Goal: Transaction & Acquisition: Purchase product/service

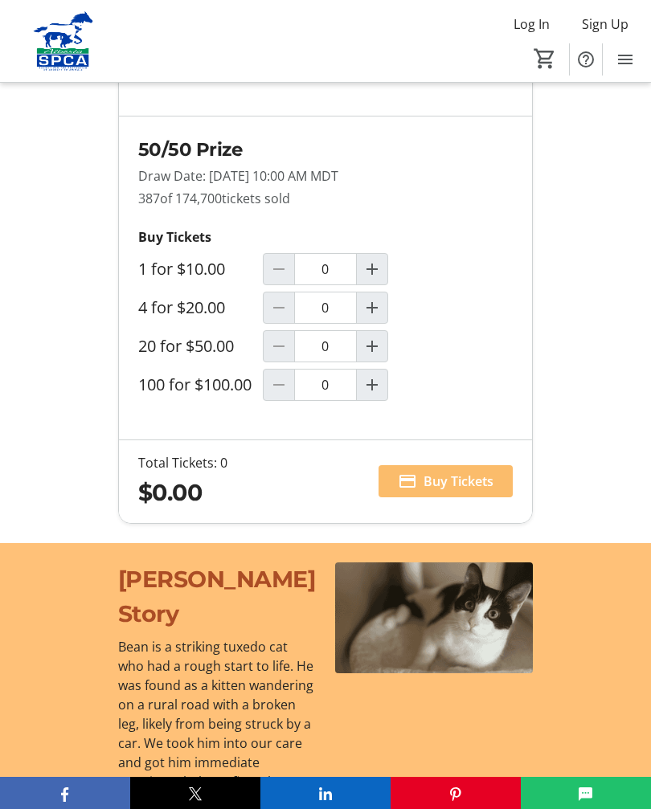
scroll to position [1476, 0]
click at [378, 357] on mat-icon "Increment by one" at bounding box center [371, 346] width 19 height 19
type input "1"
click at [470, 491] on span "Buy Tickets" at bounding box center [458, 481] width 70 height 19
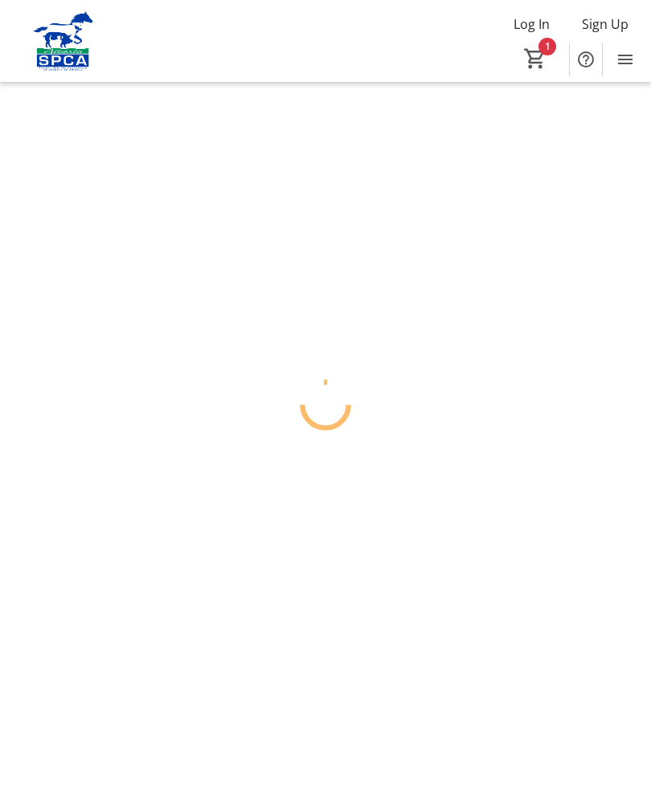
scroll to position [27, 0]
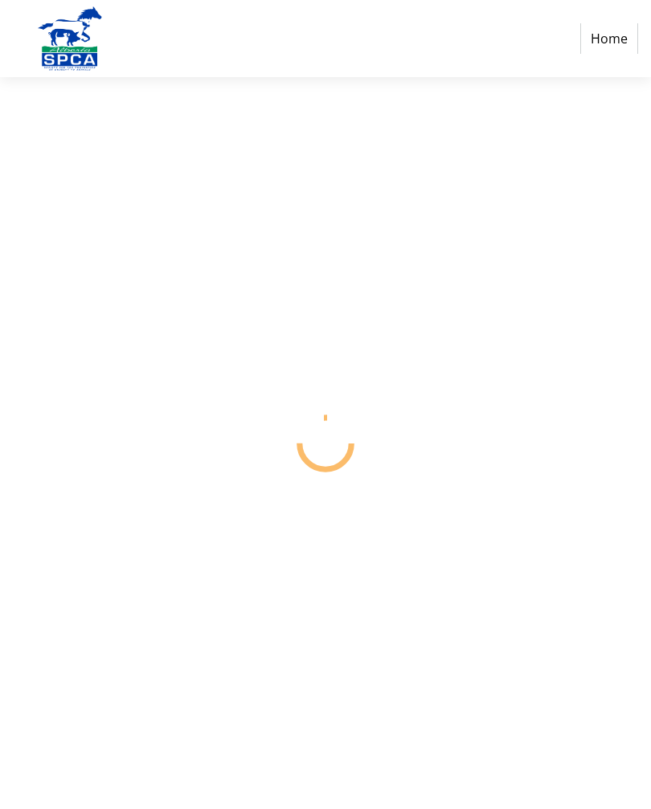
select select "CA"
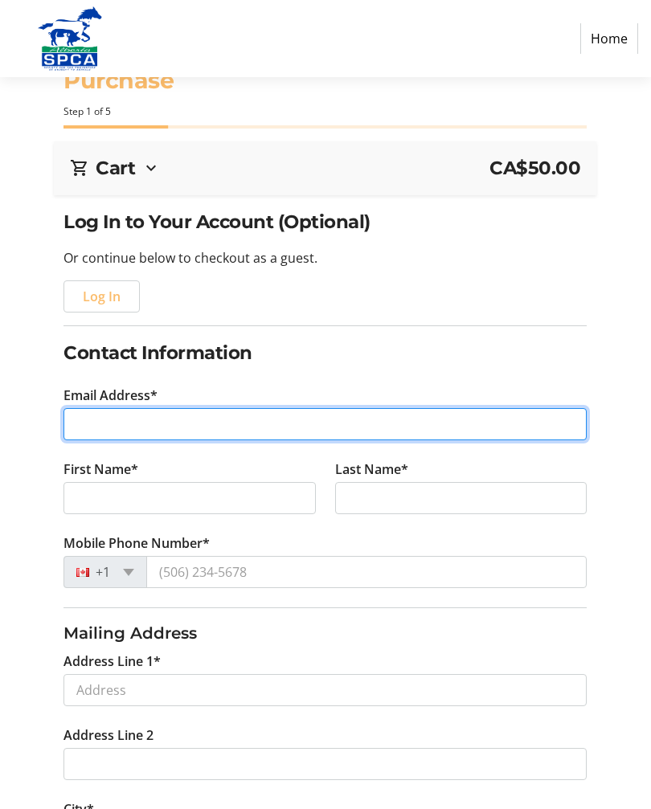
click at [134, 424] on input "Email Address*" at bounding box center [324, 424] width 523 height 32
type input "[EMAIL_ADDRESS][DOMAIN_NAME]"
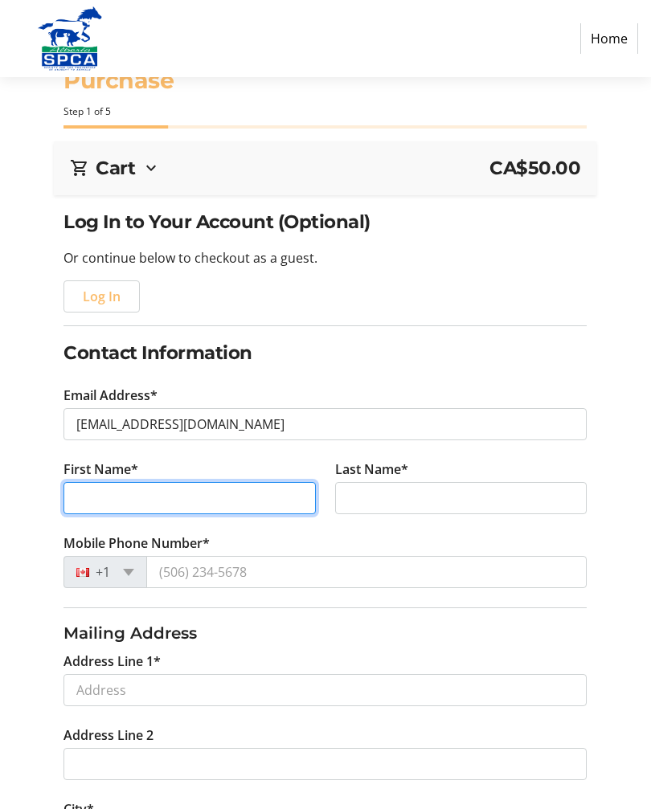
click at [196, 502] on input "First Name*" at bounding box center [189, 498] width 252 height 32
type input "C"
type input "[PERSON_NAME]"
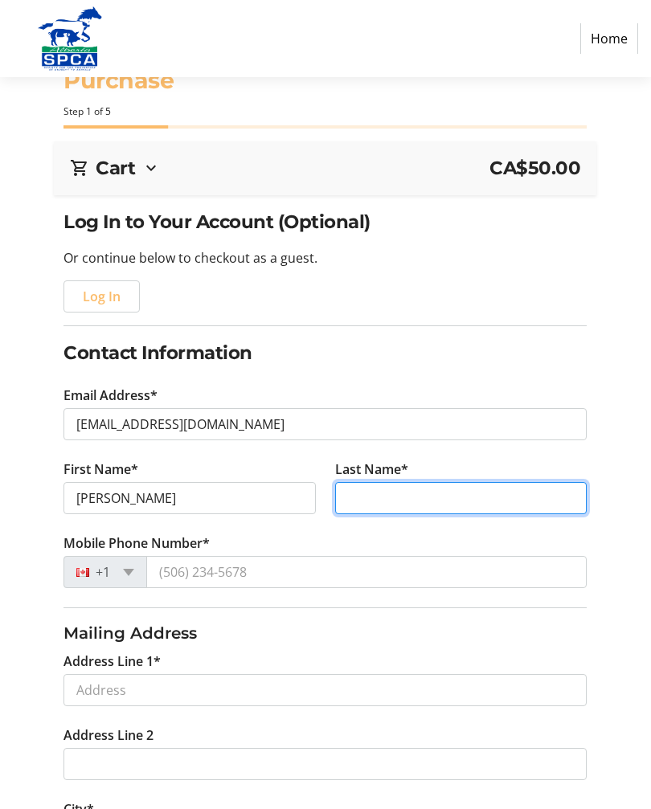
type input "[PERSON_NAME]"
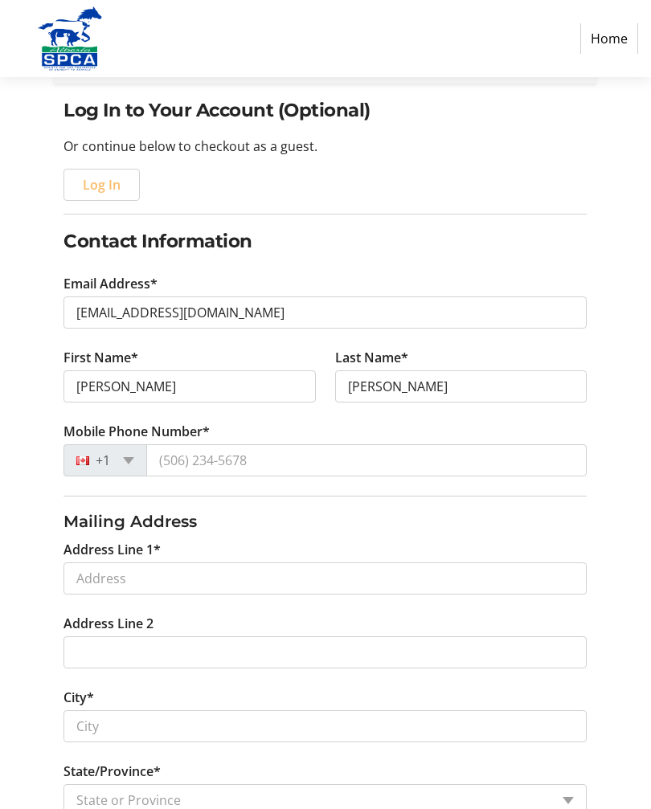
scroll to position [144, 0]
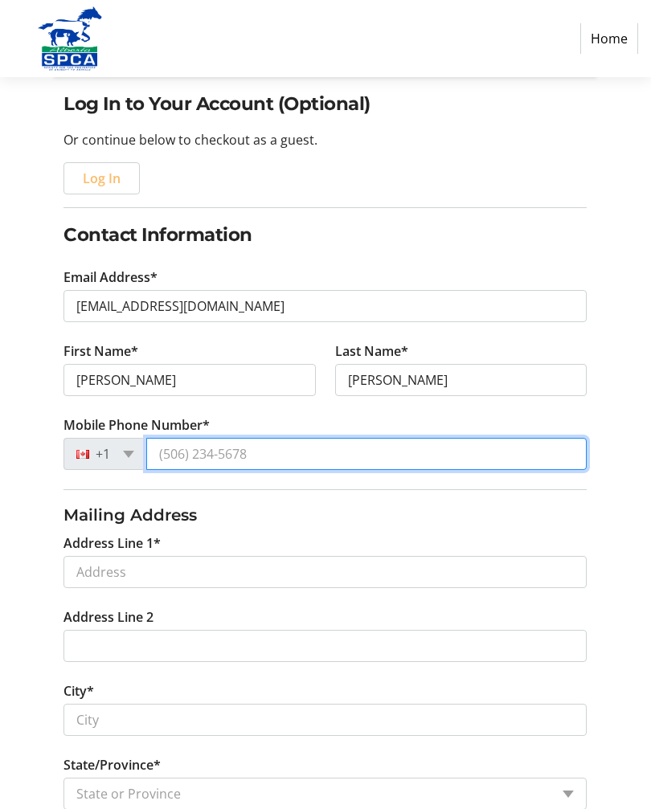
click at [279, 456] on input "Mobile Phone Number*" at bounding box center [366, 455] width 440 height 32
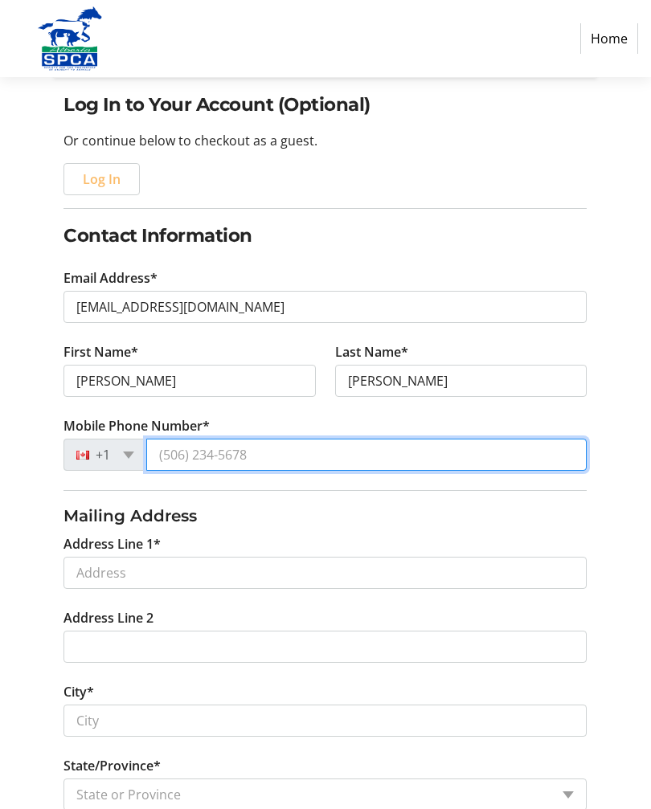
type input "[PHONE_NUMBER]"
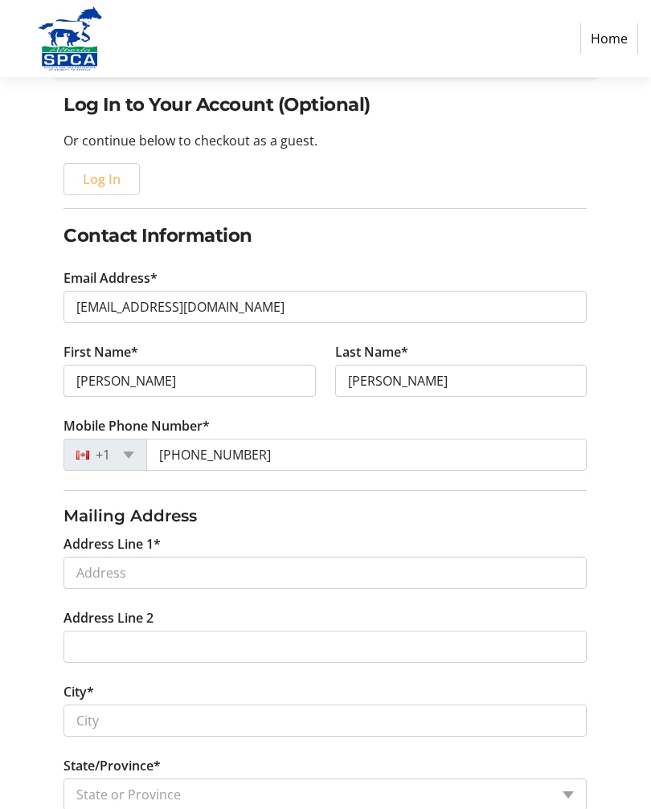
scroll to position [145, 0]
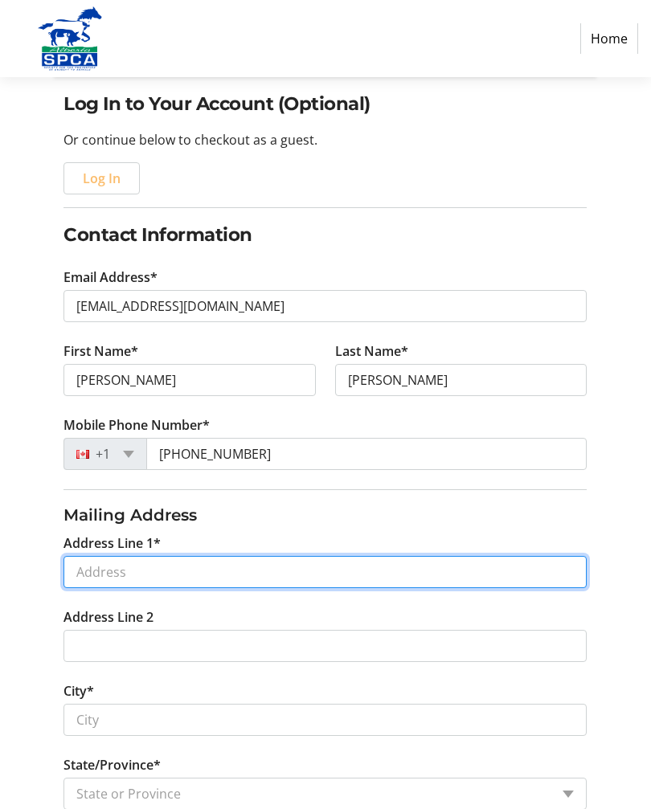
click at [199, 575] on input "Address Line 1*" at bounding box center [324, 572] width 523 height 32
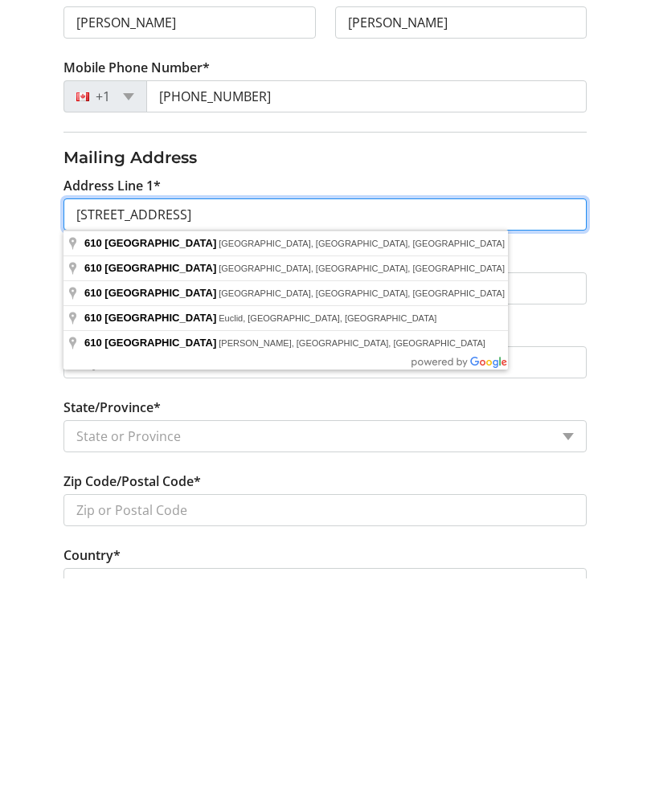
scroll to position [276, 0]
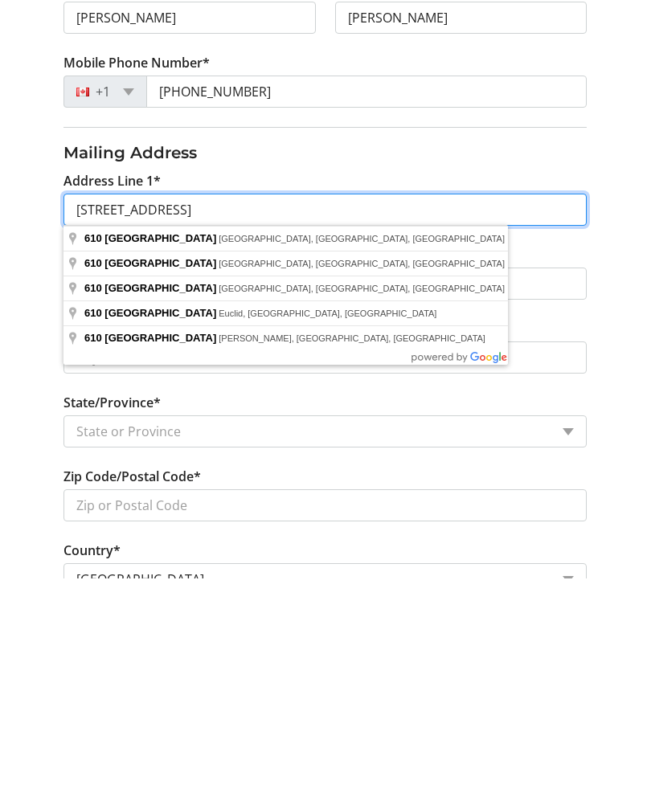
type input "[STREET_ADDRESS]"
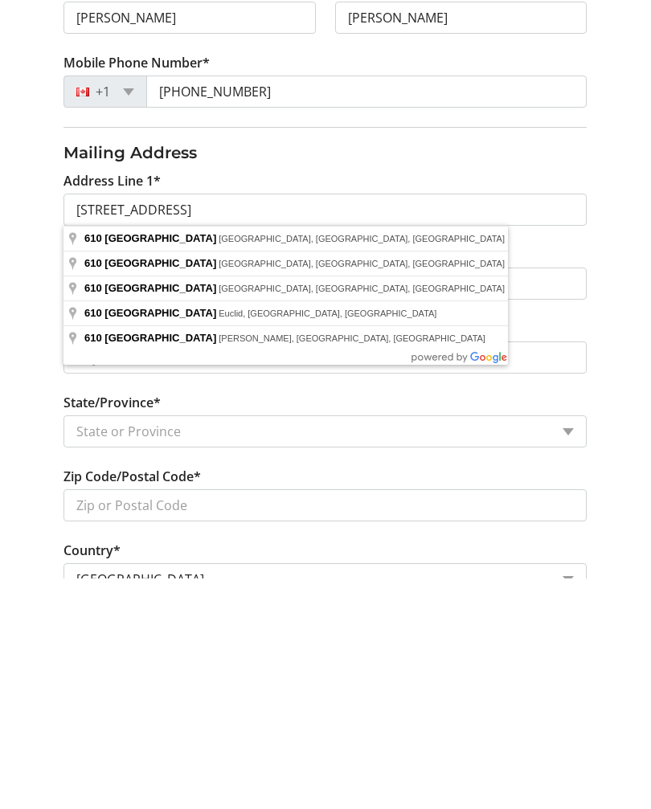
click at [411, 550] on tr-form-field "City*" at bounding box center [325, 587] width 542 height 74
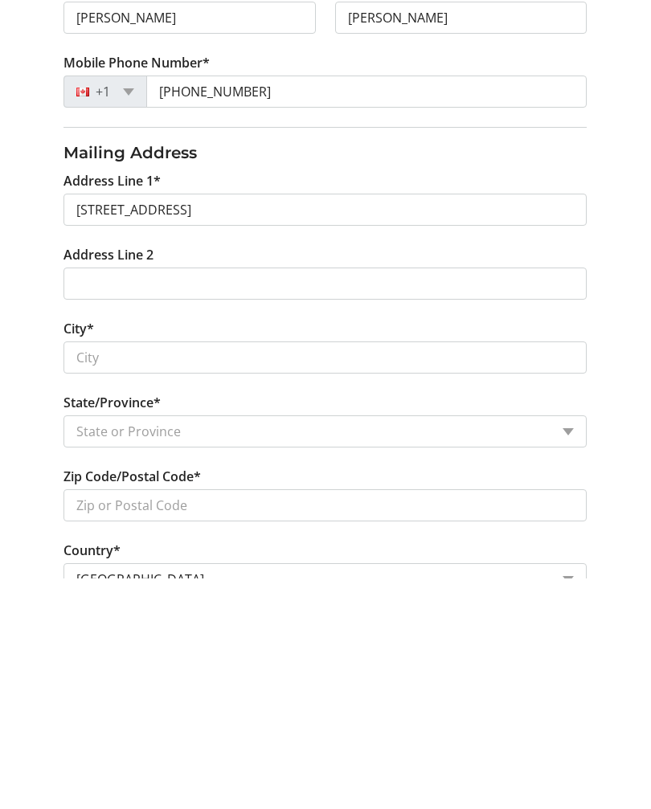
scroll to position [468, 0]
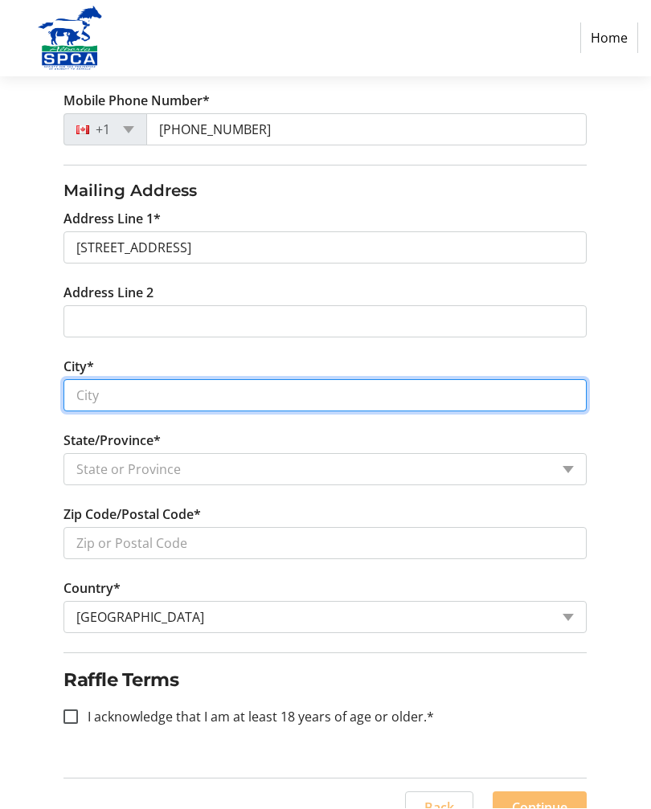
click at [141, 399] on input "City*" at bounding box center [324, 396] width 523 height 32
type input "Strathmore"
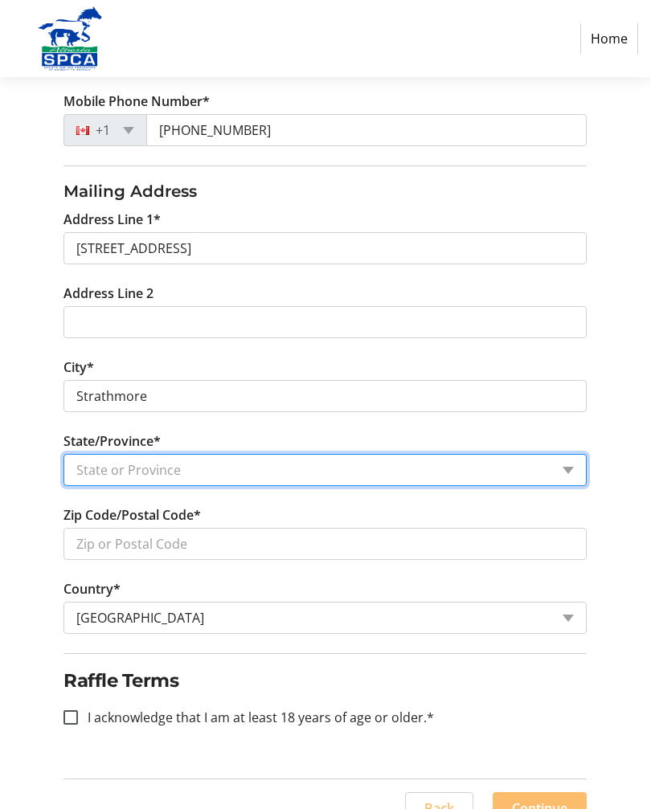
click at [319, 468] on select "State or Province State or Province [GEOGRAPHIC_DATA] [GEOGRAPHIC_DATA] [GEOGRA…" at bounding box center [324, 470] width 523 height 32
select select "AB"
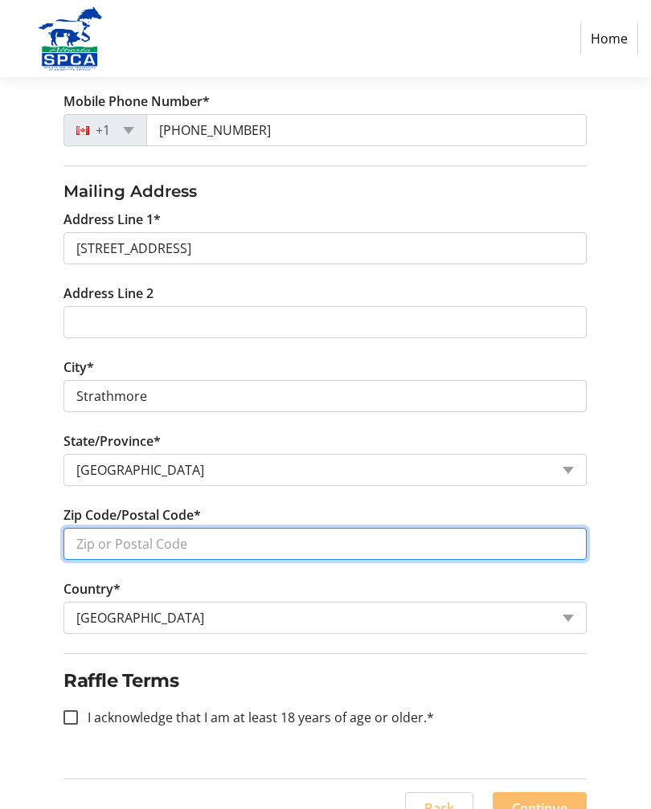
click at [256, 539] on input "Zip Code/Postal Code*" at bounding box center [324, 544] width 523 height 32
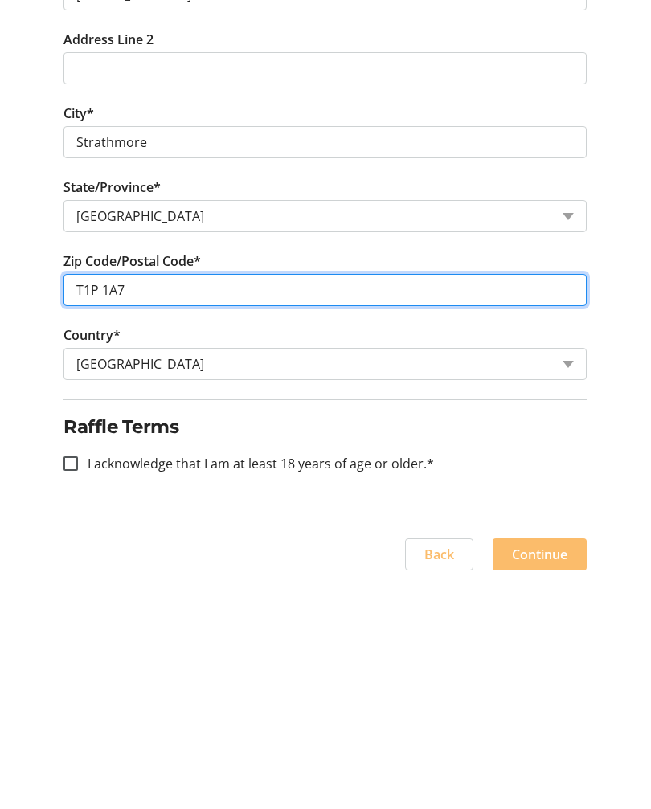
type input "T1P 1A7"
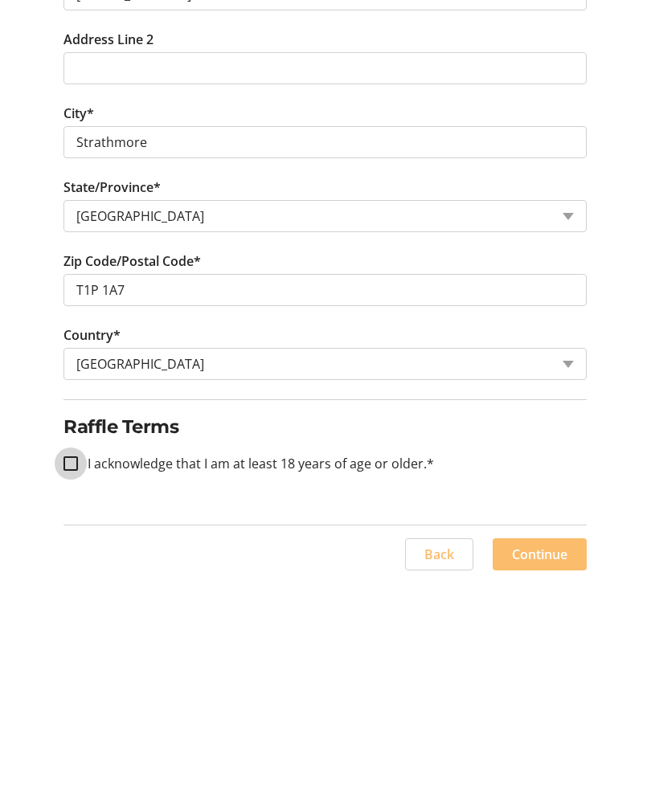
click at [74, 687] on input "I acknowledge that I am at least 18 years of age or older.*" at bounding box center [70, 694] width 14 height 14
checkbox input "true"
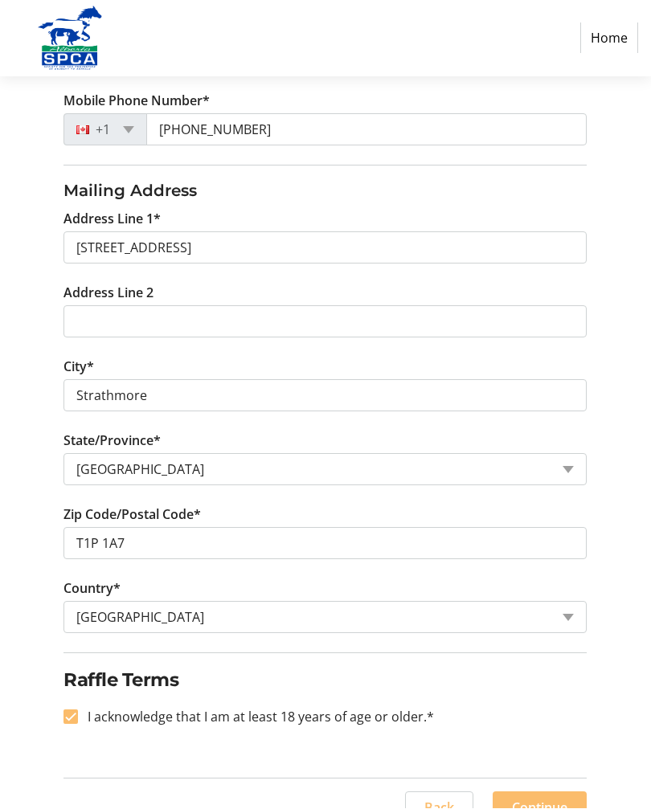
click at [546, 804] on span "Continue" at bounding box center [539, 808] width 55 height 19
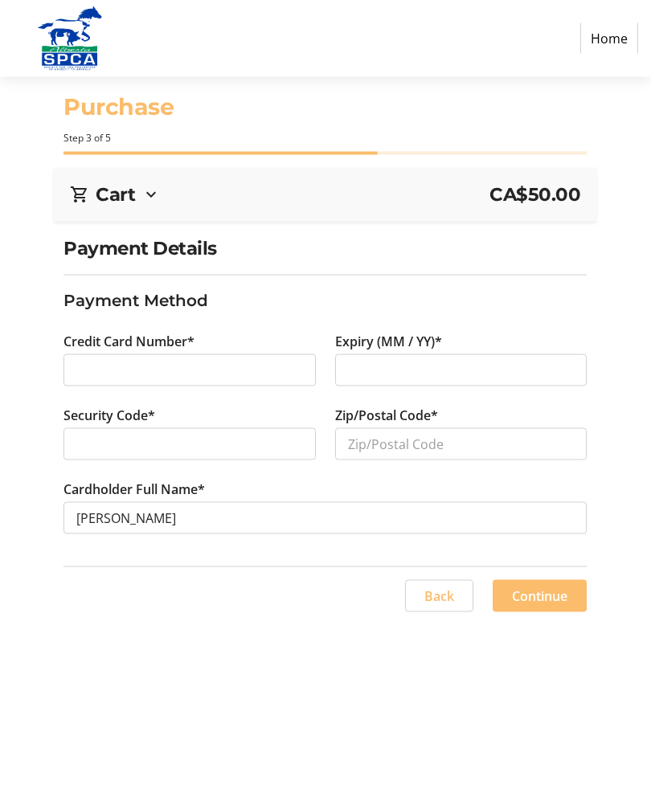
click at [410, 382] on div at bounding box center [461, 370] width 252 height 32
click at [391, 448] on input "Zip/Postal Code*" at bounding box center [461, 444] width 252 height 32
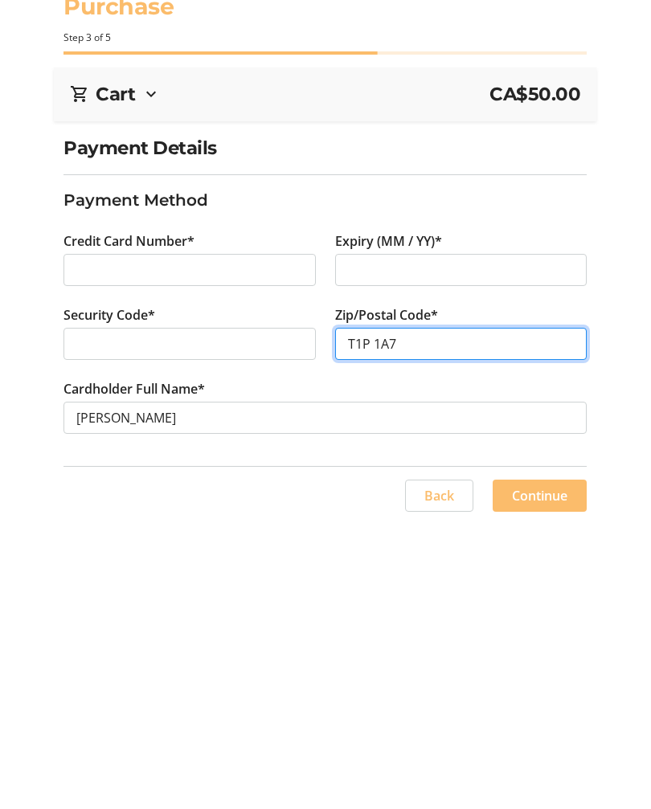
type input "T1P 1A7"
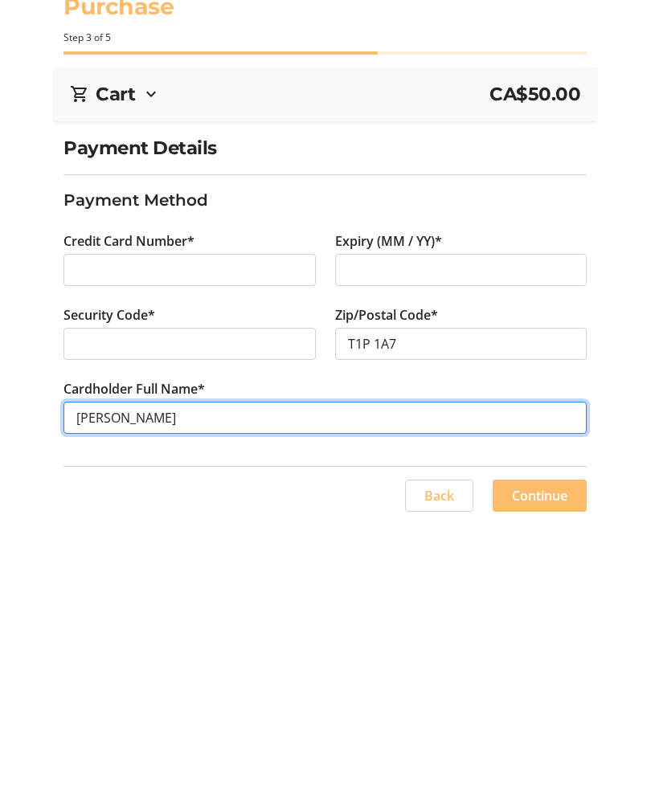
click at [117, 502] on input "[PERSON_NAME]" at bounding box center [324, 518] width 523 height 32
type input "[PERSON_NAME]"
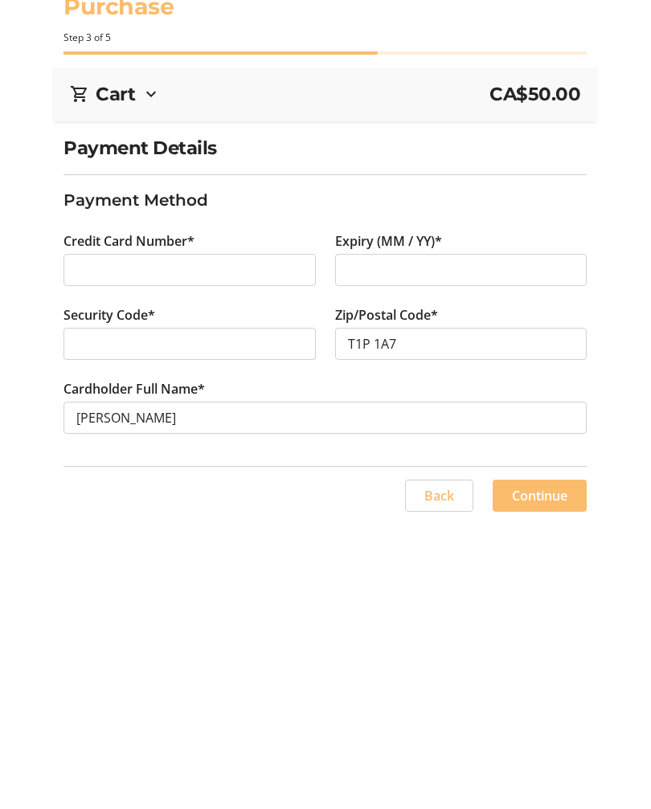
click at [548, 587] on span "Continue" at bounding box center [539, 596] width 55 height 19
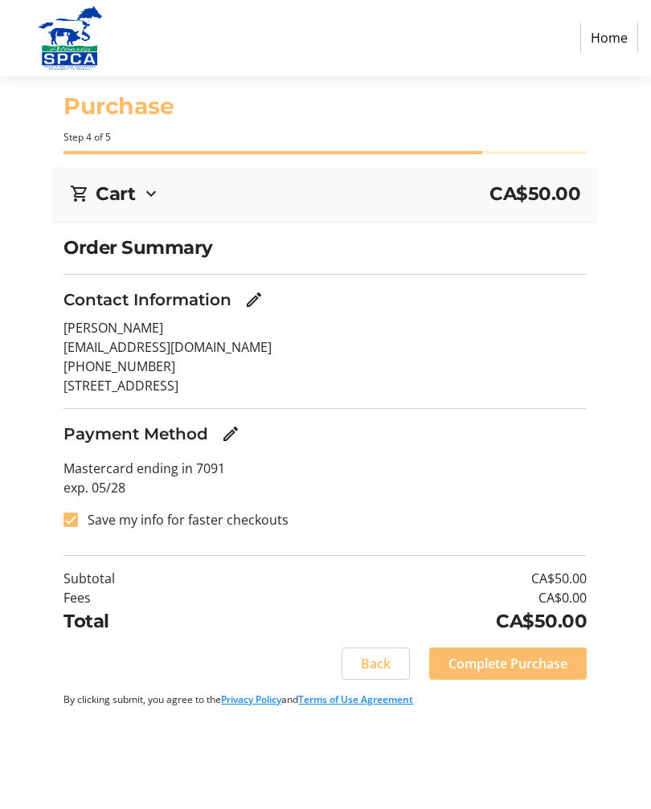
click at [530, 660] on span "Complete Purchase" at bounding box center [507, 664] width 119 height 19
